Goal: Transaction & Acquisition: Purchase product/service

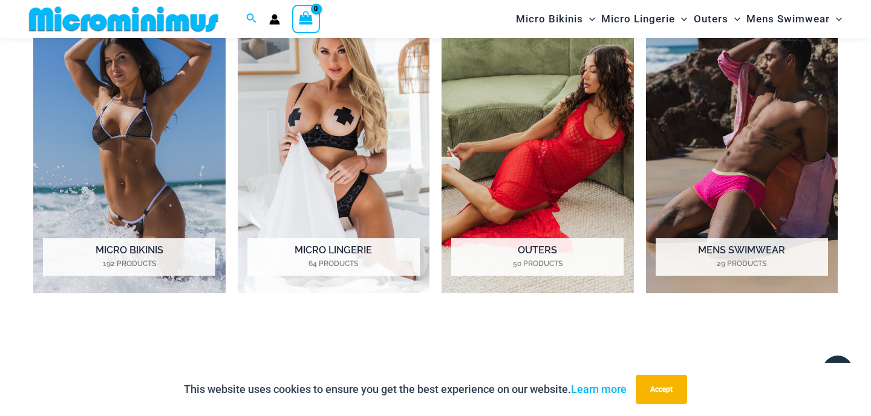
scroll to position [966, 0]
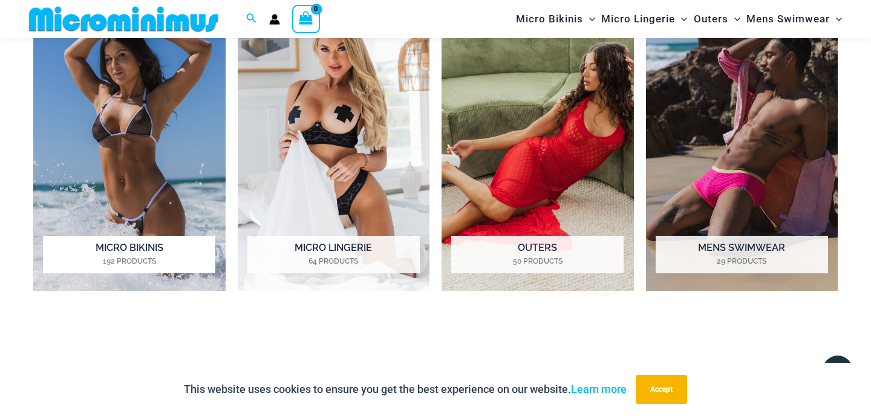
click at [97, 187] on img "Visit product category Micro Bikinis" at bounding box center [129, 143] width 192 height 297
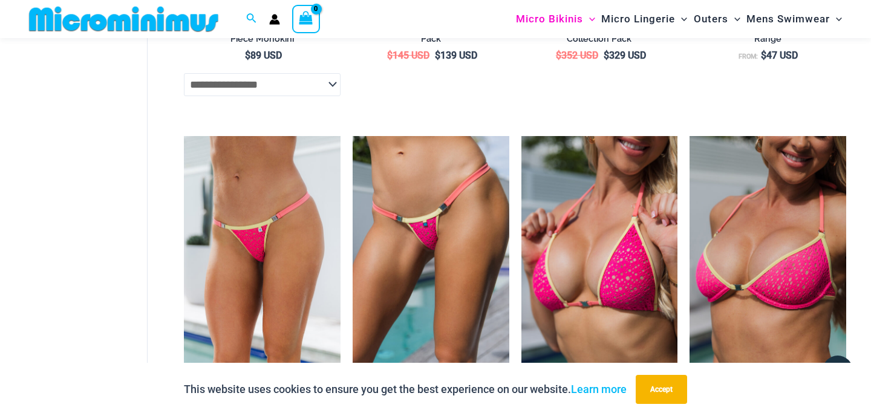
scroll to position [1734, 0]
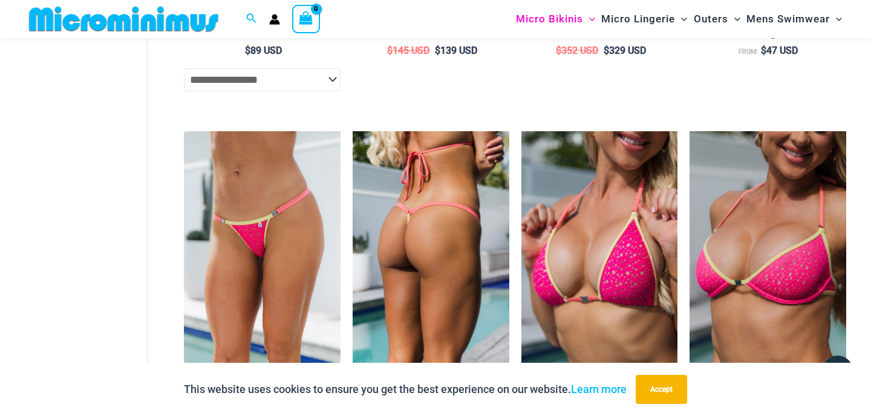
click at [438, 225] on img at bounding box center [431, 248] width 157 height 235
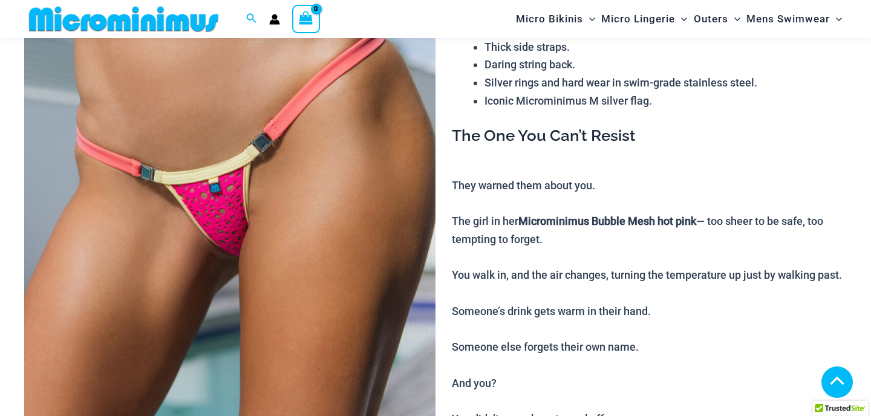
scroll to position [582, 0]
